Goal: Task Accomplishment & Management: Manage account settings

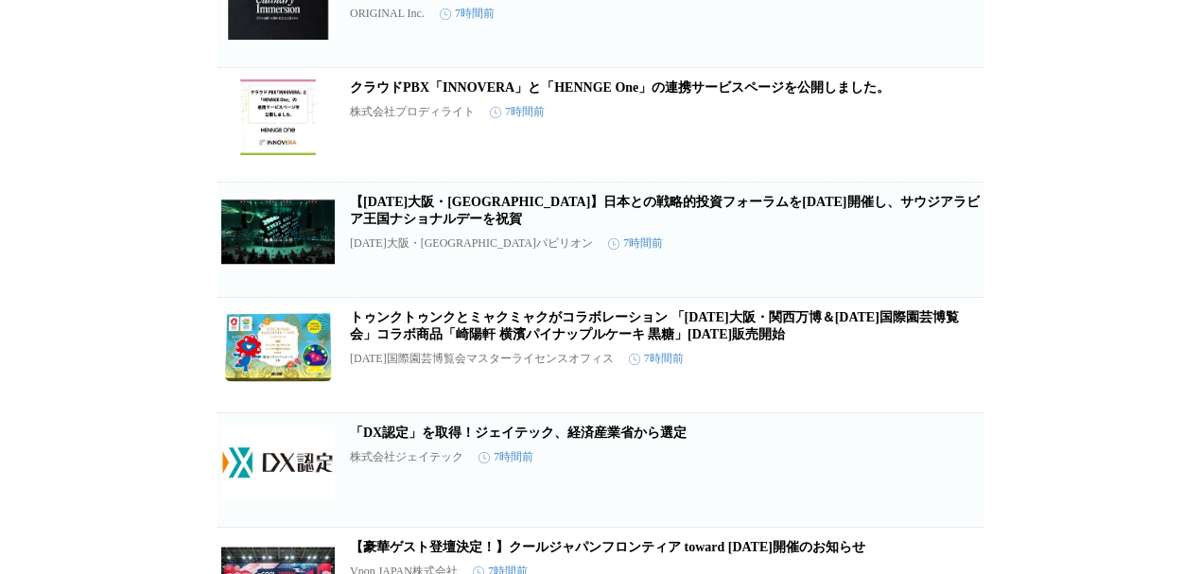
scroll to position [1953, 0]
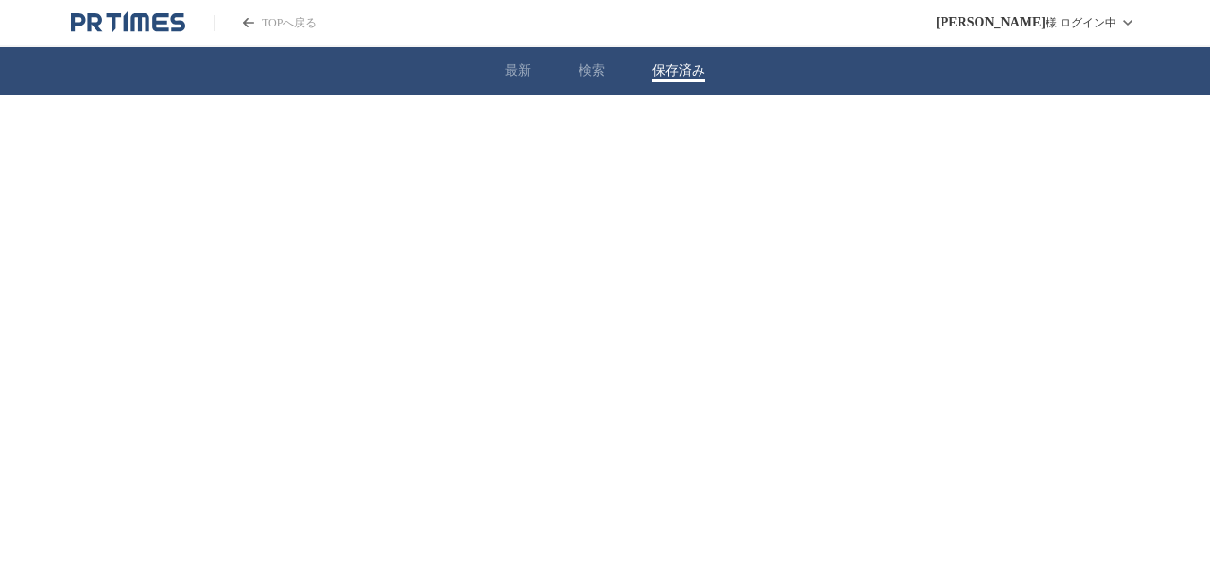
click at [673, 75] on button "保存済み" at bounding box center [678, 70] width 53 height 17
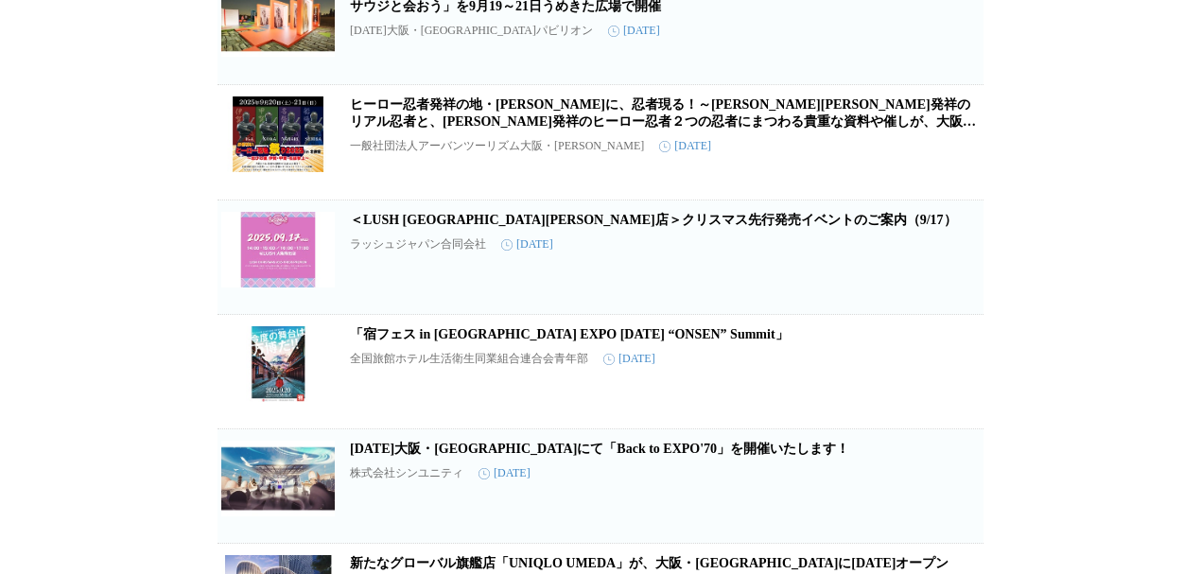
scroll to position [1449, 0]
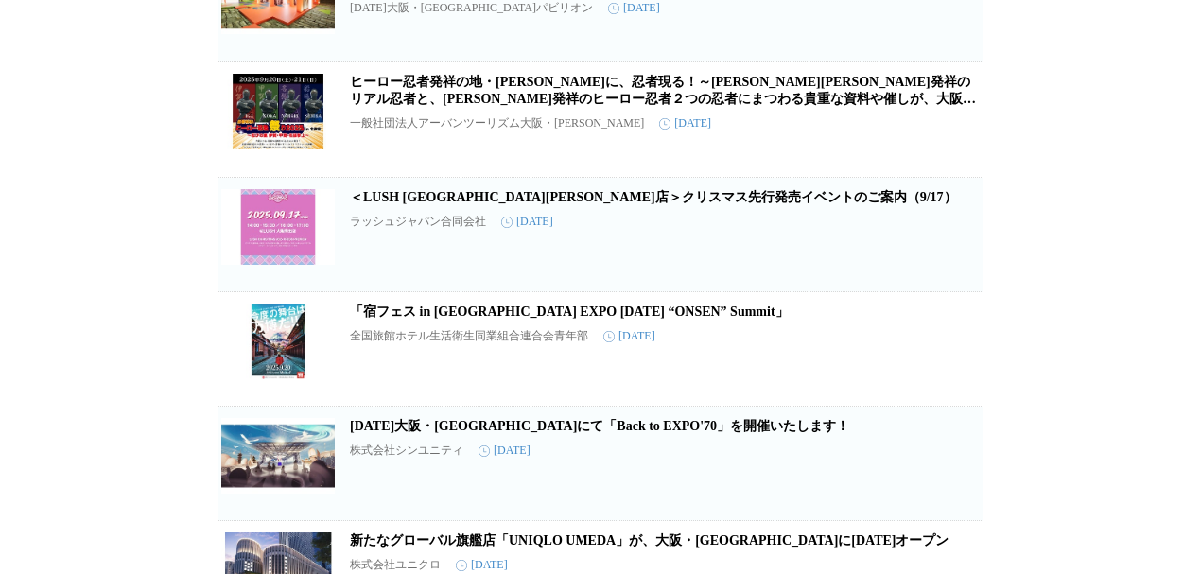
click at [950, 251] on icon "button" at bounding box center [952, 242] width 13 height 17
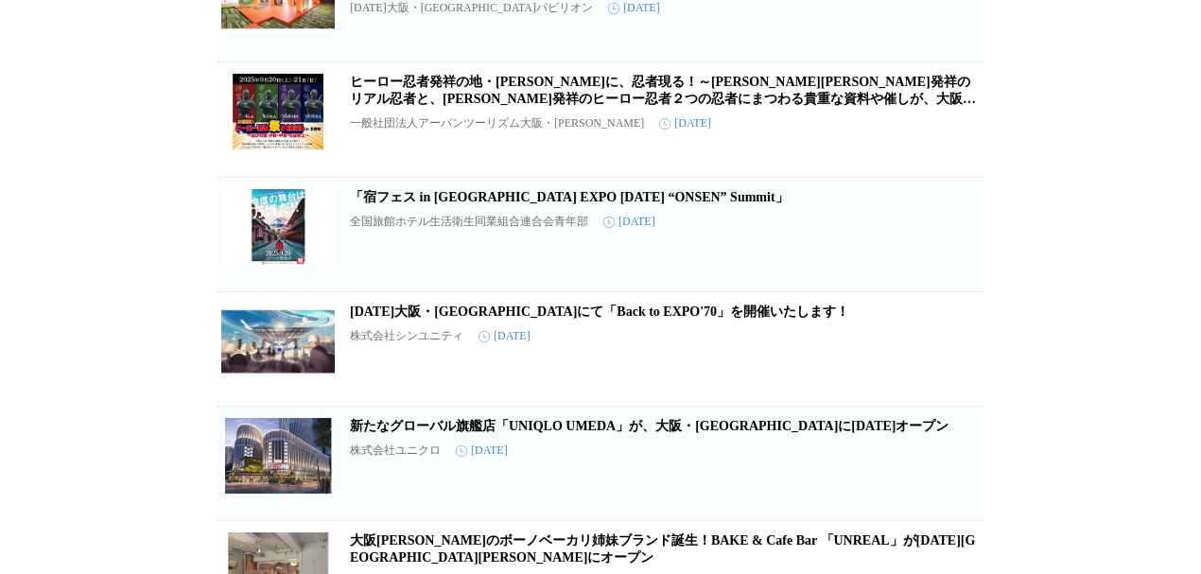
click at [953, 251] on icon "button" at bounding box center [952, 242] width 13 height 17
